Goal: Task Accomplishment & Management: Use online tool/utility

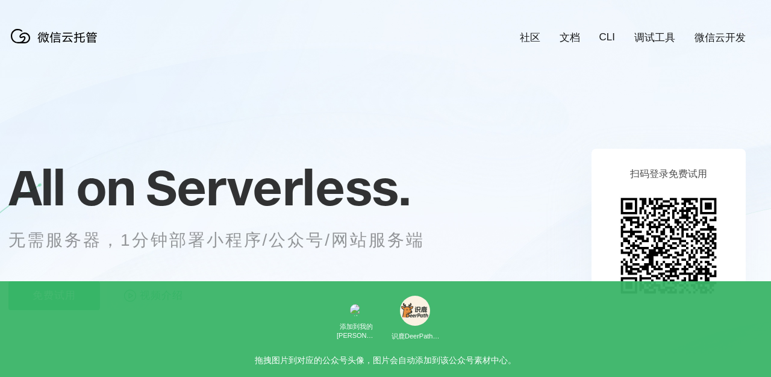
scroll to position [0, 2141]
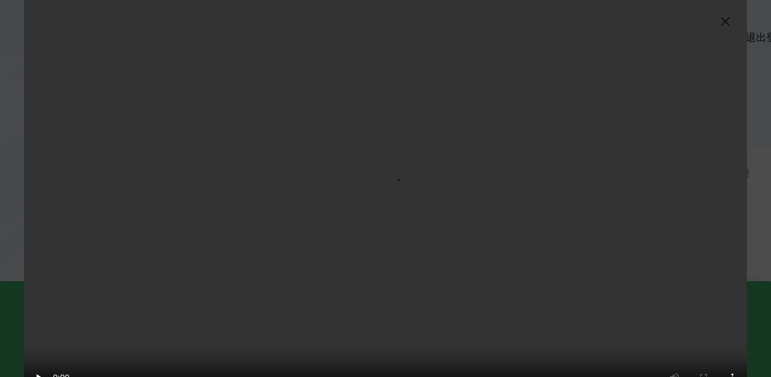
scroll to position [0, 2141]
click at [16, 108] on div "抱歉，您的浏览器暂不支持播放此视频" at bounding box center [385, 188] width 771 height 377
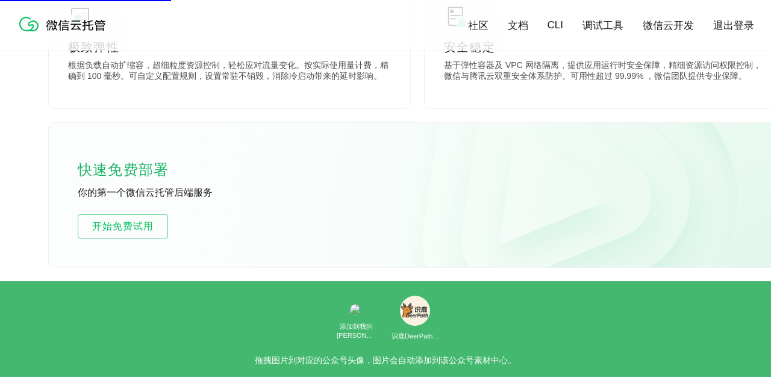
scroll to position [701, 1]
click at [151, 227] on span "开始免费试用" at bounding box center [122, 226] width 89 height 14
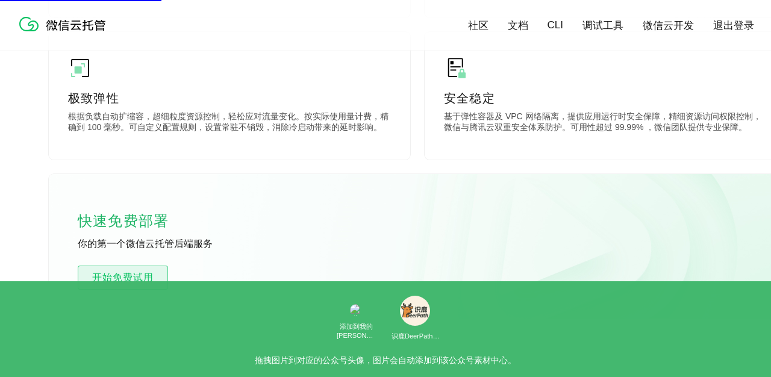
scroll to position [648, 1]
